Goal: Task Accomplishment & Management: Manage account settings

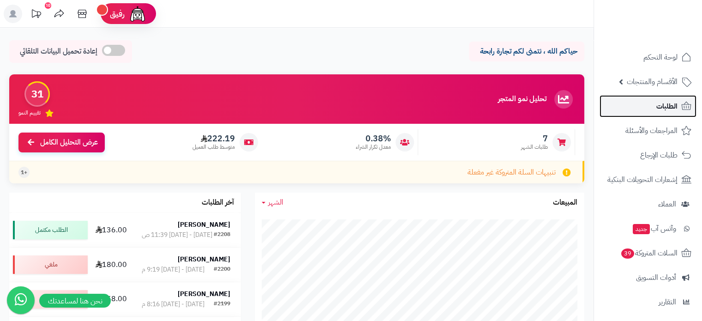
click at [657, 104] on span "الطلبات" at bounding box center [666, 106] width 21 height 13
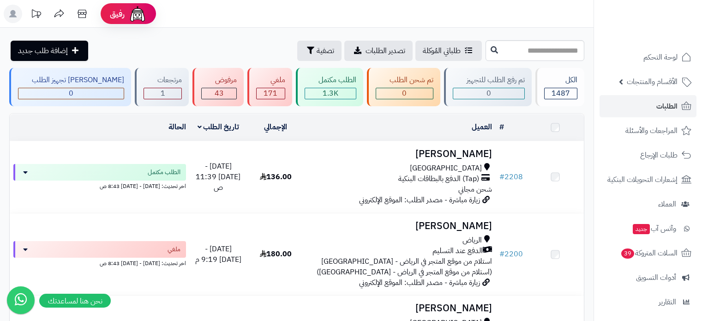
click at [656, 86] on span "الأقسام والمنتجات" at bounding box center [651, 81] width 51 height 13
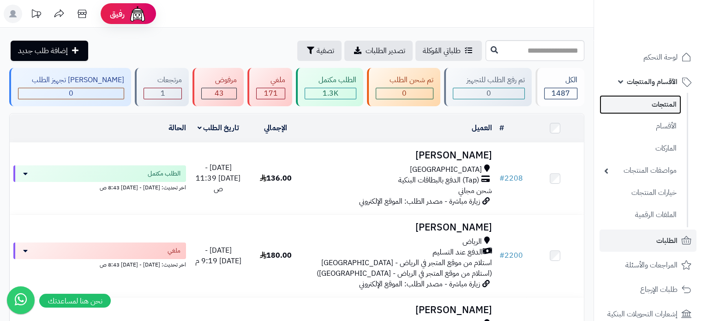
click at [670, 110] on link "المنتجات" at bounding box center [640, 104] width 82 height 19
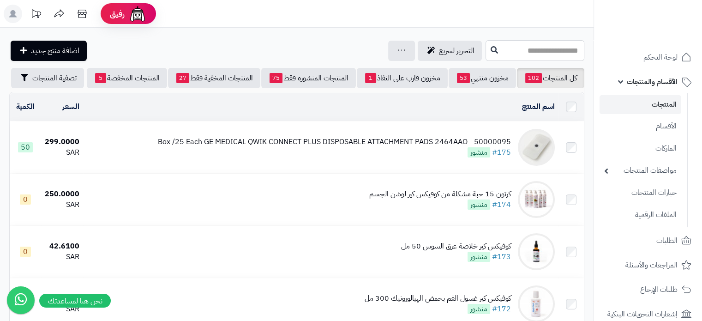
click at [513, 48] on input "text" at bounding box center [534, 50] width 99 height 21
type input "***"
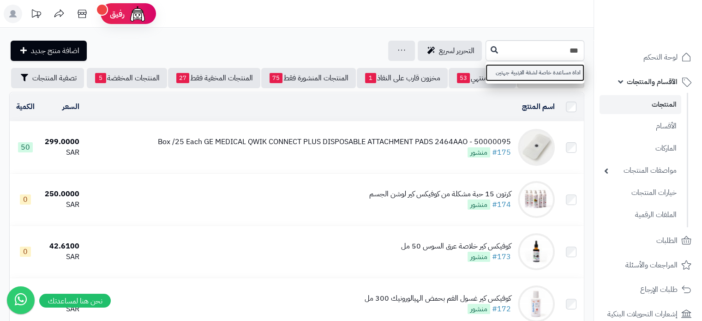
click at [509, 75] on link "اداة مساعدة خاصة لشفة الارنبية جهتين" at bounding box center [534, 72] width 99 height 17
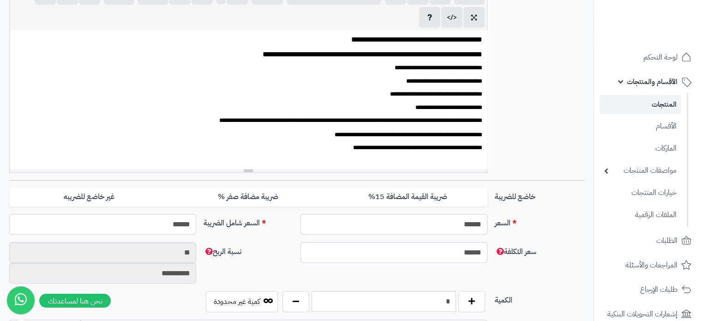
scroll to position [323, 0]
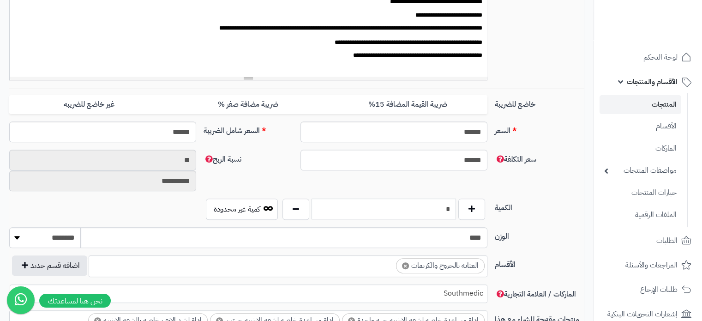
click at [446, 209] on input "*" at bounding box center [383, 208] width 144 height 21
type input "**"
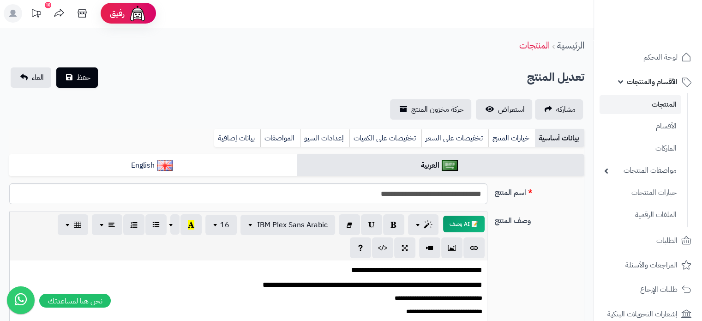
scroll to position [0, 0]
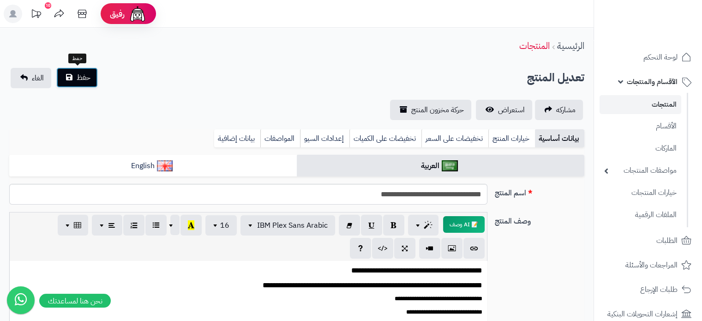
click at [79, 76] on span "حفظ" at bounding box center [84, 77] width 14 height 11
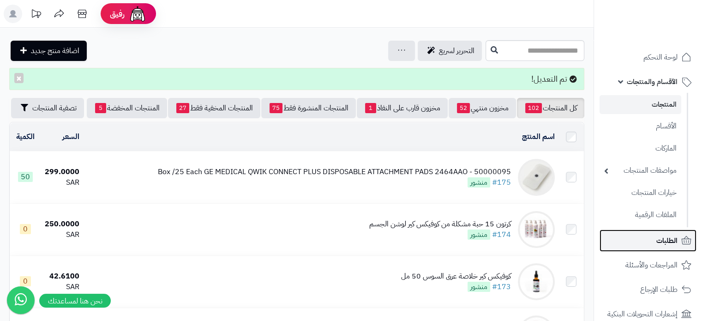
click at [669, 244] on span "الطلبات" at bounding box center [666, 240] width 21 height 13
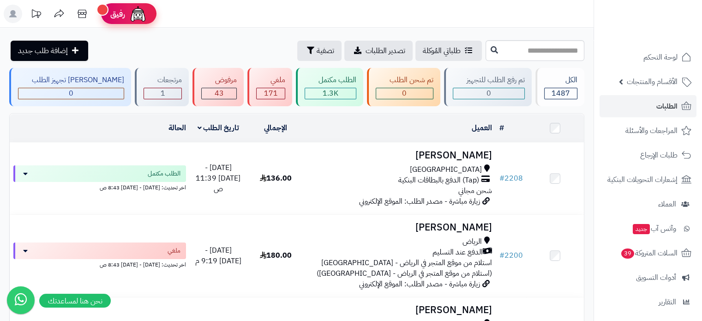
click at [133, 14] on img at bounding box center [138, 14] width 18 height 18
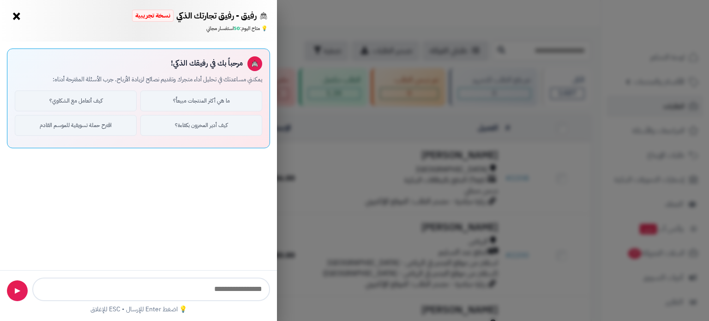
click at [18, 18] on button "×" at bounding box center [16, 16] width 15 height 15
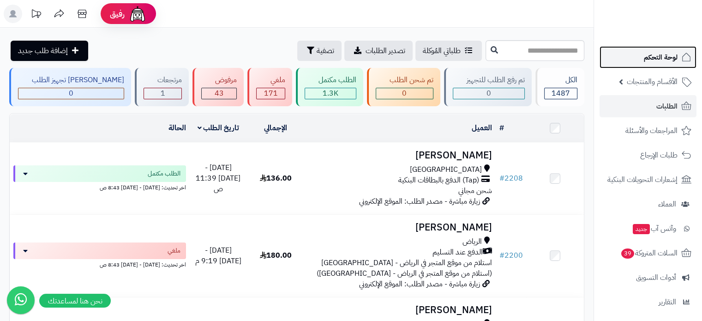
click at [664, 59] on span "لوحة التحكم" at bounding box center [661, 57] width 34 height 13
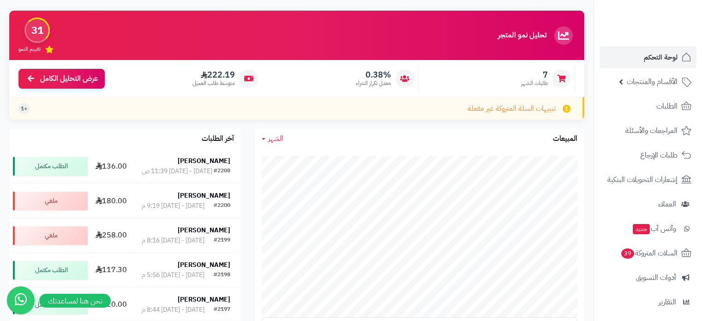
scroll to position [138, 0]
